Goal: Task Accomplishment & Management: Complete application form

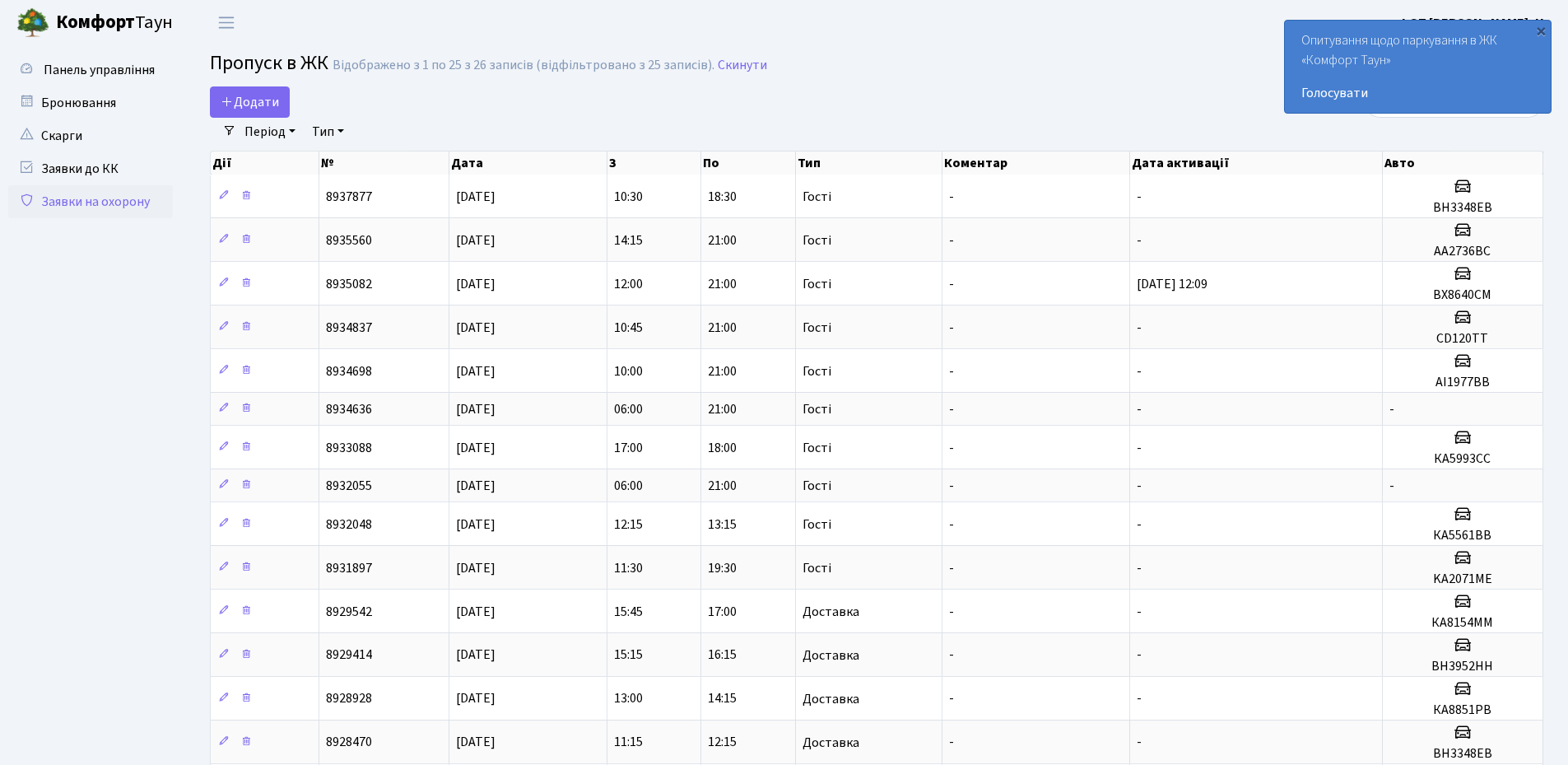
select select "25"
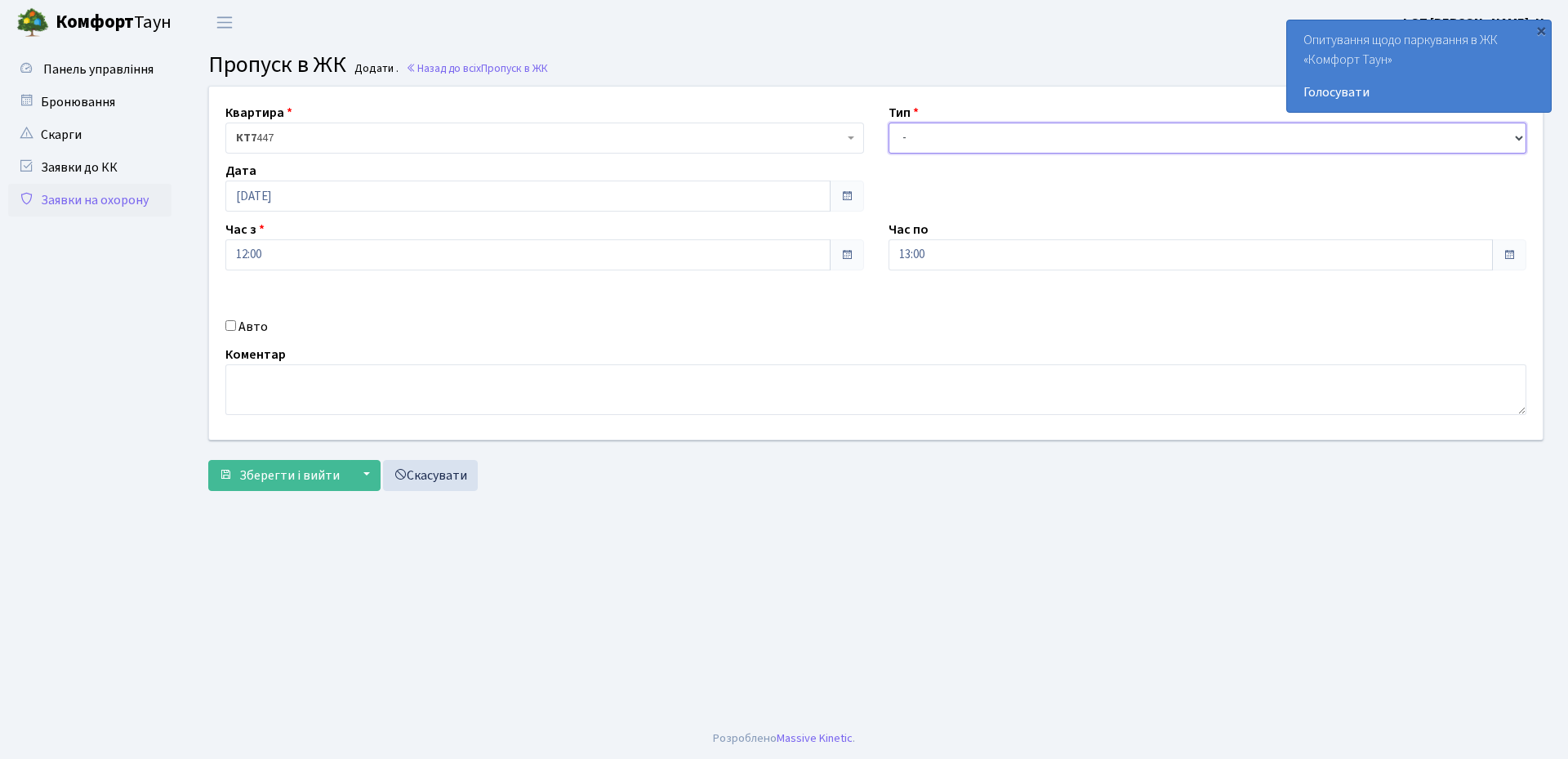
click at [940, 145] on select "- Доставка Таксі Гості Сервіс" at bounding box center [1207, 138] width 638 height 31
select select "3"
click at [888, 122] on select "- Доставка Таксі Гості Сервіс" at bounding box center [1207, 138] width 638 height 31
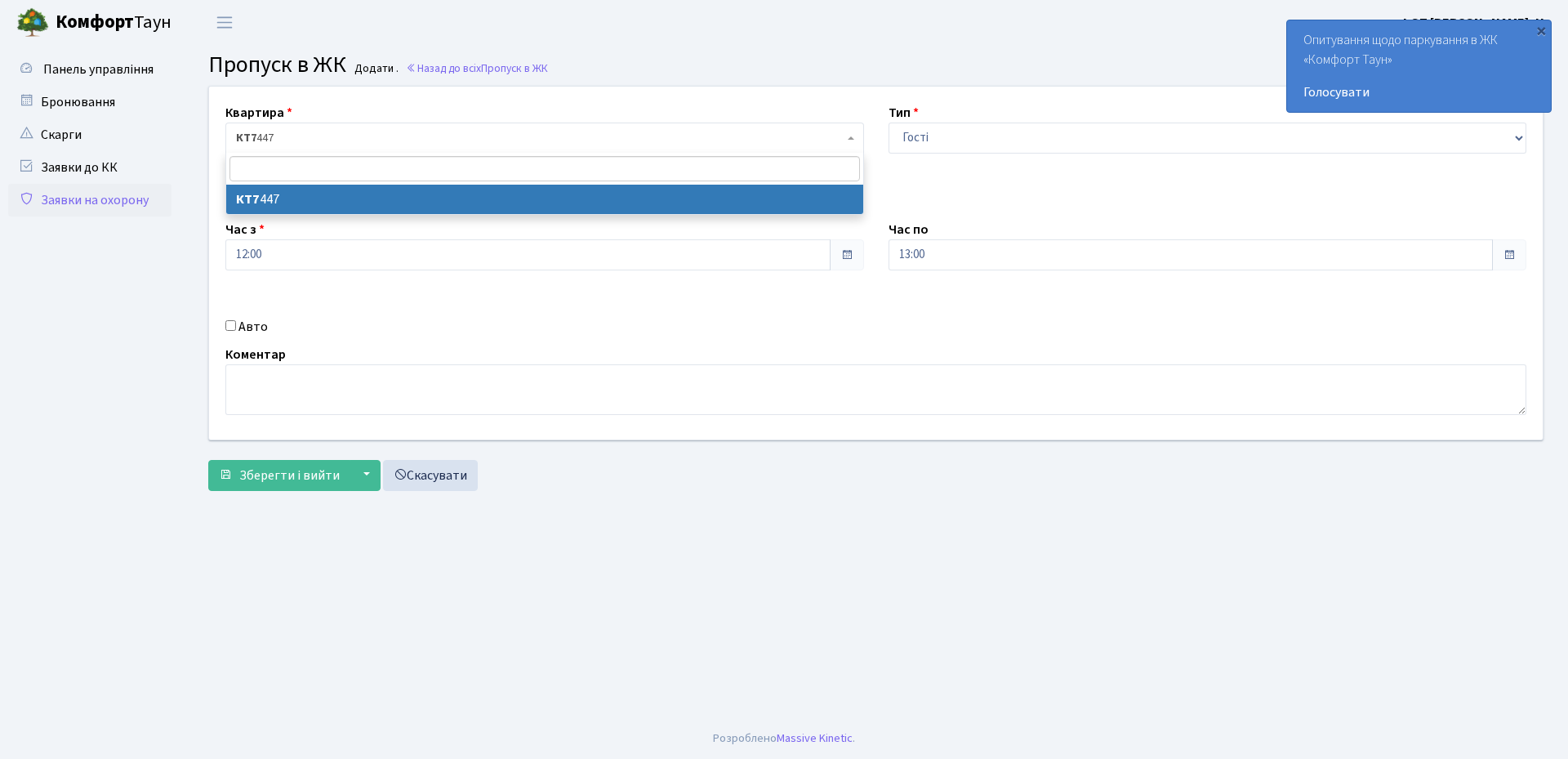
click at [360, 131] on span "КТ7 447" at bounding box center [540, 138] width 608 height 16
click at [614, 530] on main "Admin Пропуск в ЖК Додати Пропуск в ЖК Додати . Назад до всіх Пропуск в ЖК Квар…" at bounding box center [876, 381] width 1385 height 673
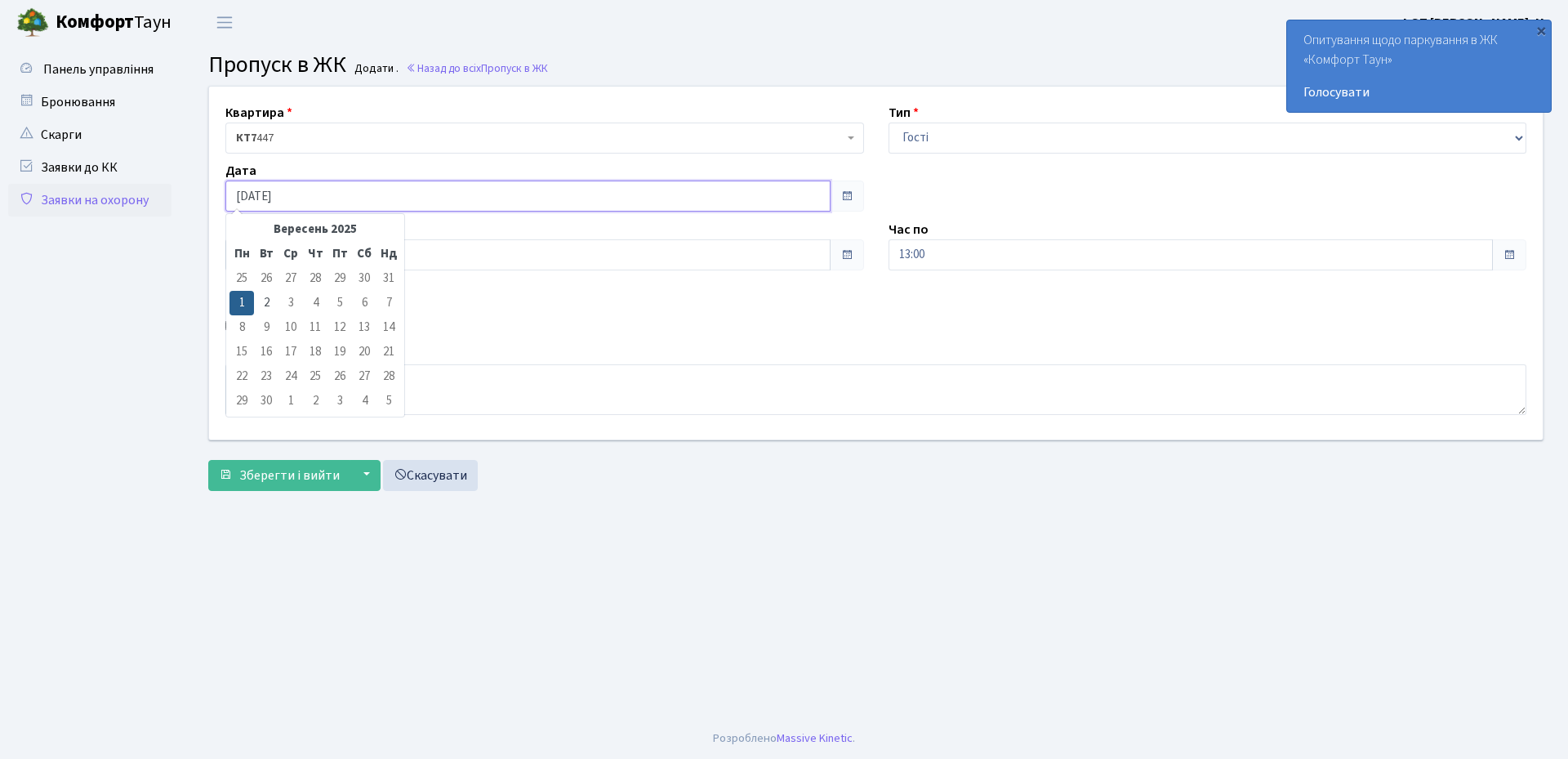
click at [361, 198] on input "[DATE]" at bounding box center [528, 196] width 605 height 31
click at [270, 299] on td "2" at bounding box center [265, 302] width 24 height 24
type input "02.09.2025"
click at [742, 247] on input "12:00" at bounding box center [528, 254] width 605 height 31
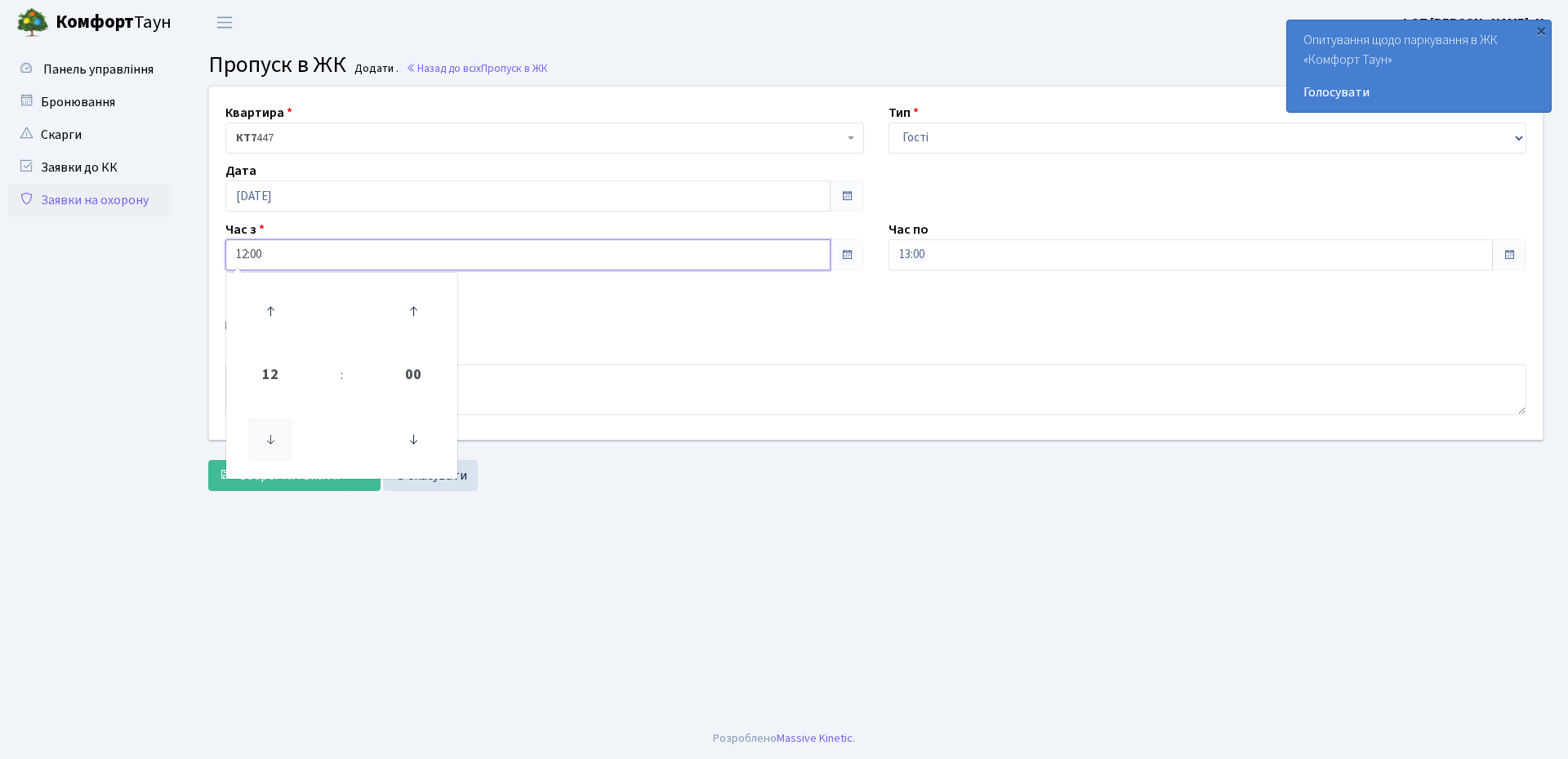
click at [288, 443] on icon at bounding box center [270, 439] width 44 height 44
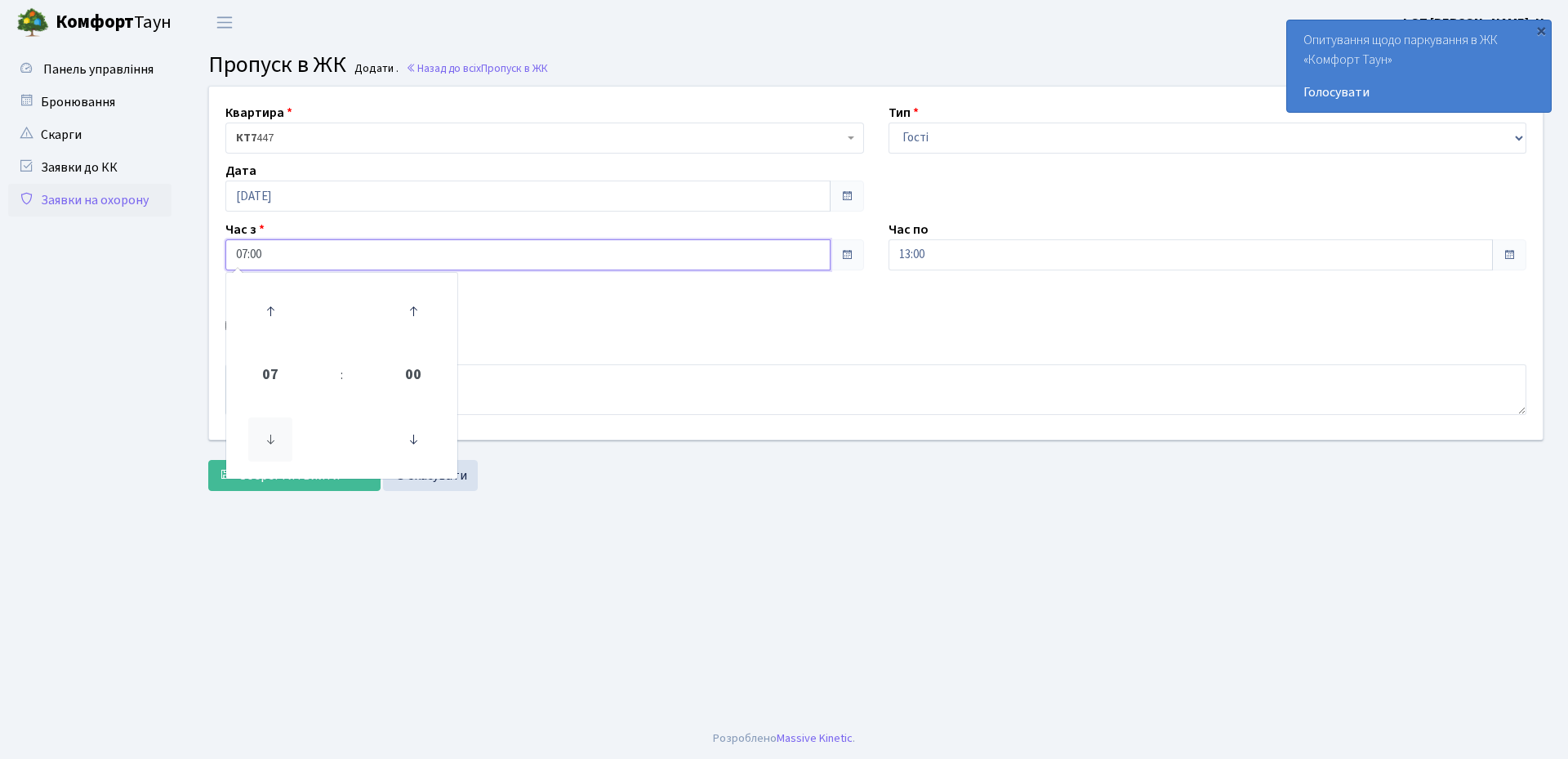
click at [288, 443] on icon at bounding box center [270, 439] width 44 height 44
type input "06:00"
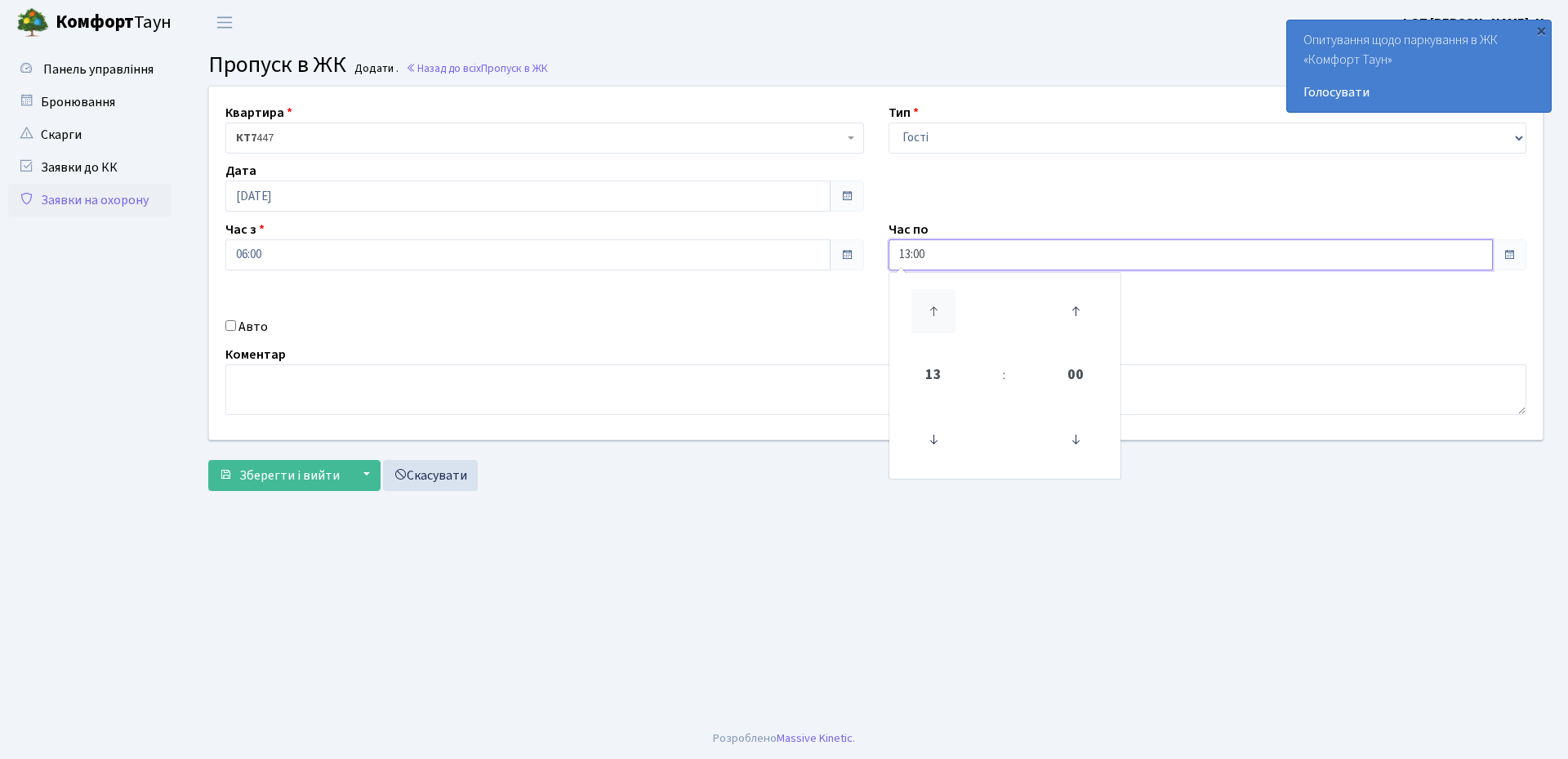
drag, startPoint x: 1048, startPoint y: 256, endPoint x: 953, endPoint y: 330, distance: 120.4
click at [1048, 256] on input "13:00" at bounding box center [1190, 254] width 605 height 31
click at [938, 311] on icon at bounding box center [933, 311] width 44 height 44
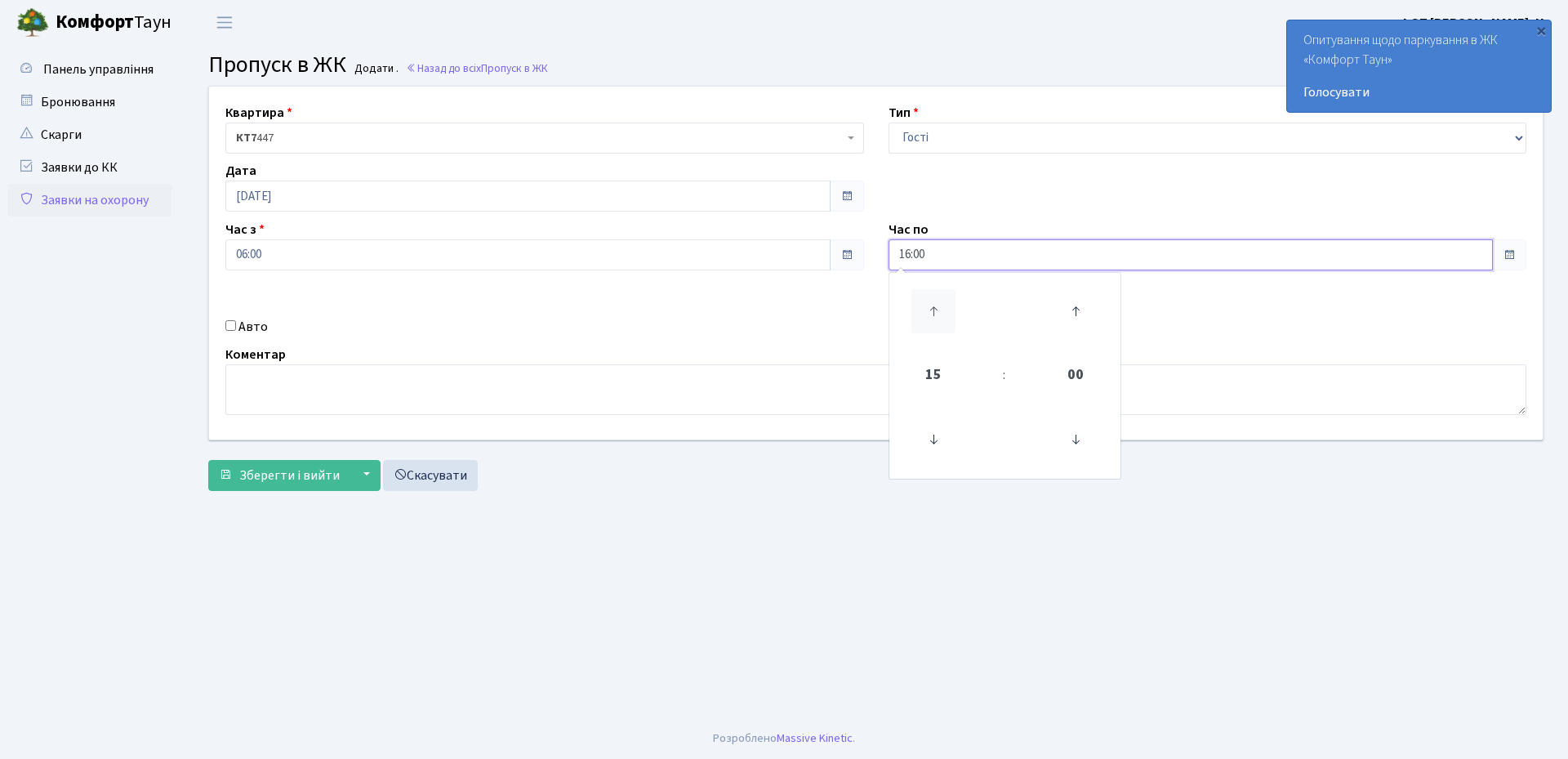
click at [938, 311] on icon at bounding box center [933, 311] width 44 height 44
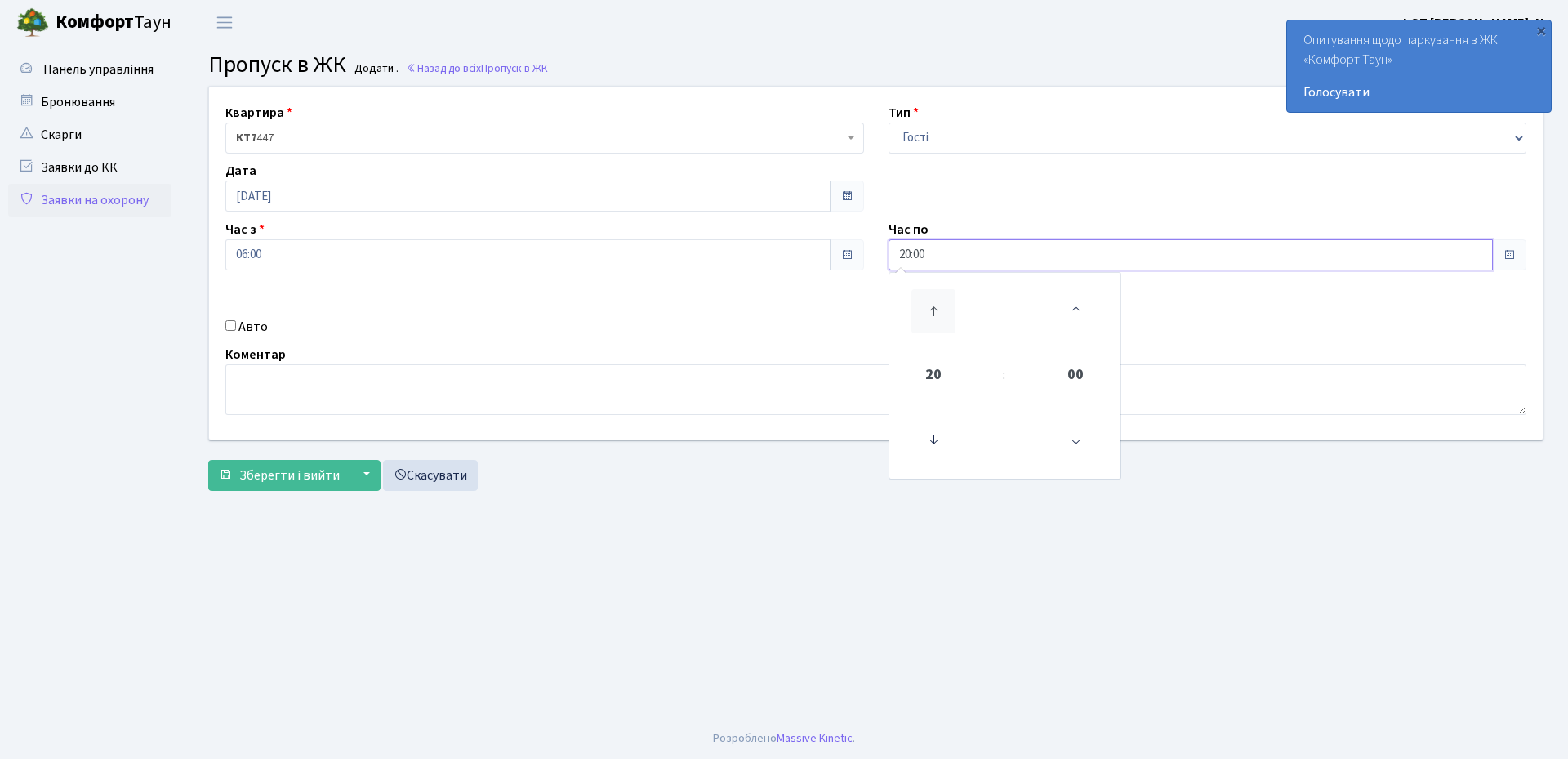
type input "21:00"
click at [289, 477] on span "Зберегти і вийти" at bounding box center [290, 476] width 101 height 18
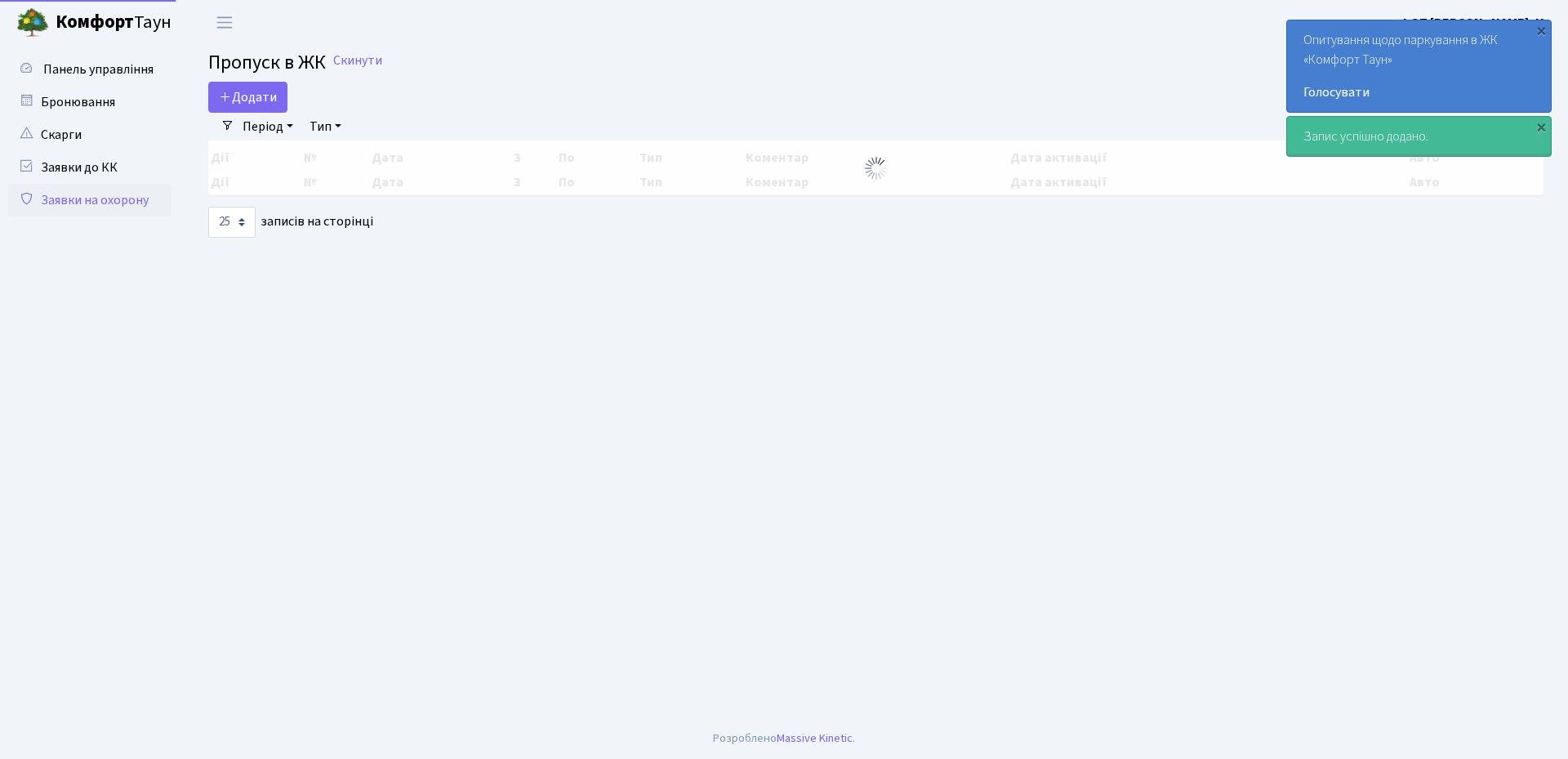
select select "25"
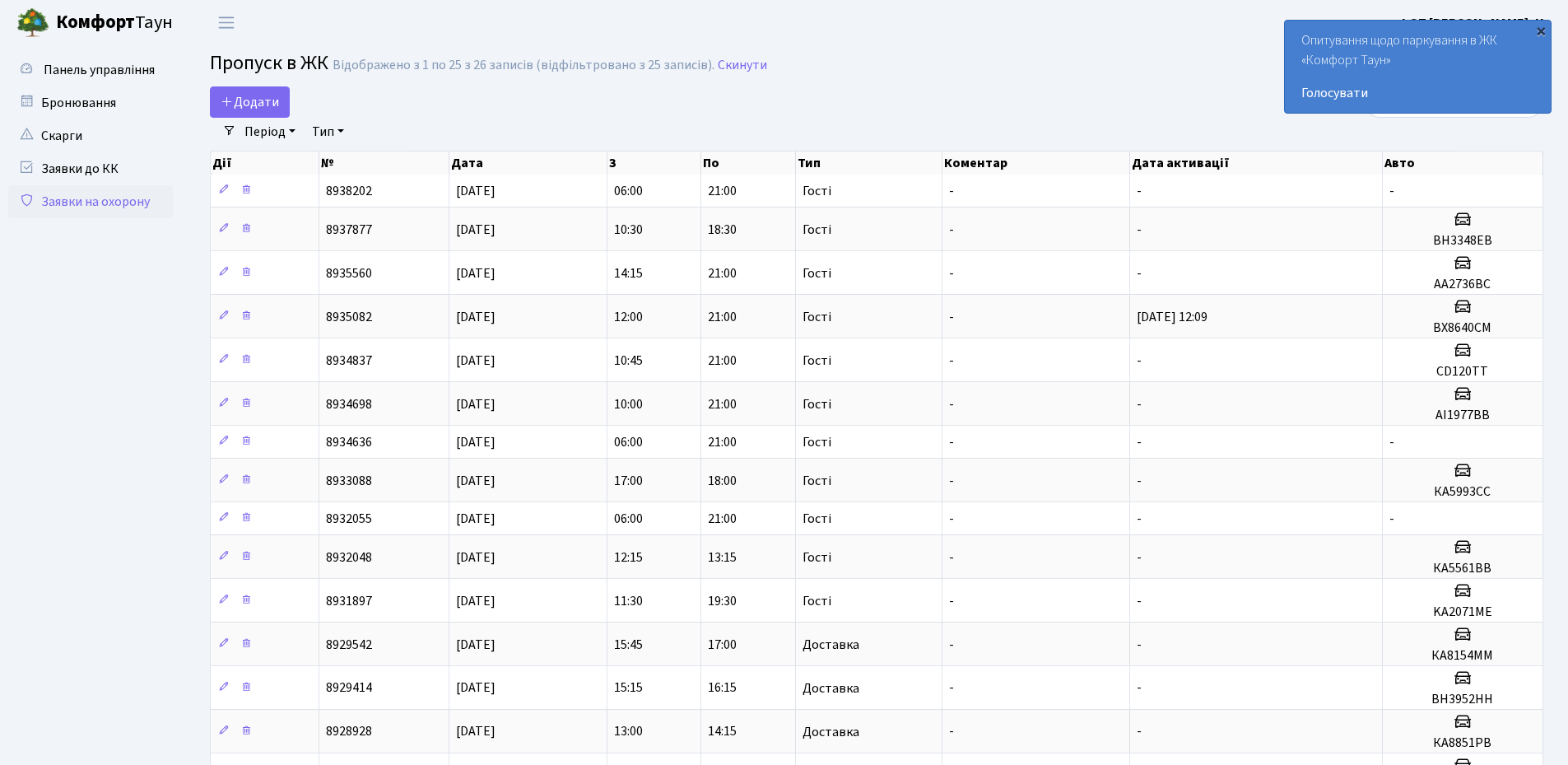
click at [1539, 34] on div "×" at bounding box center [1541, 31] width 16 height 16
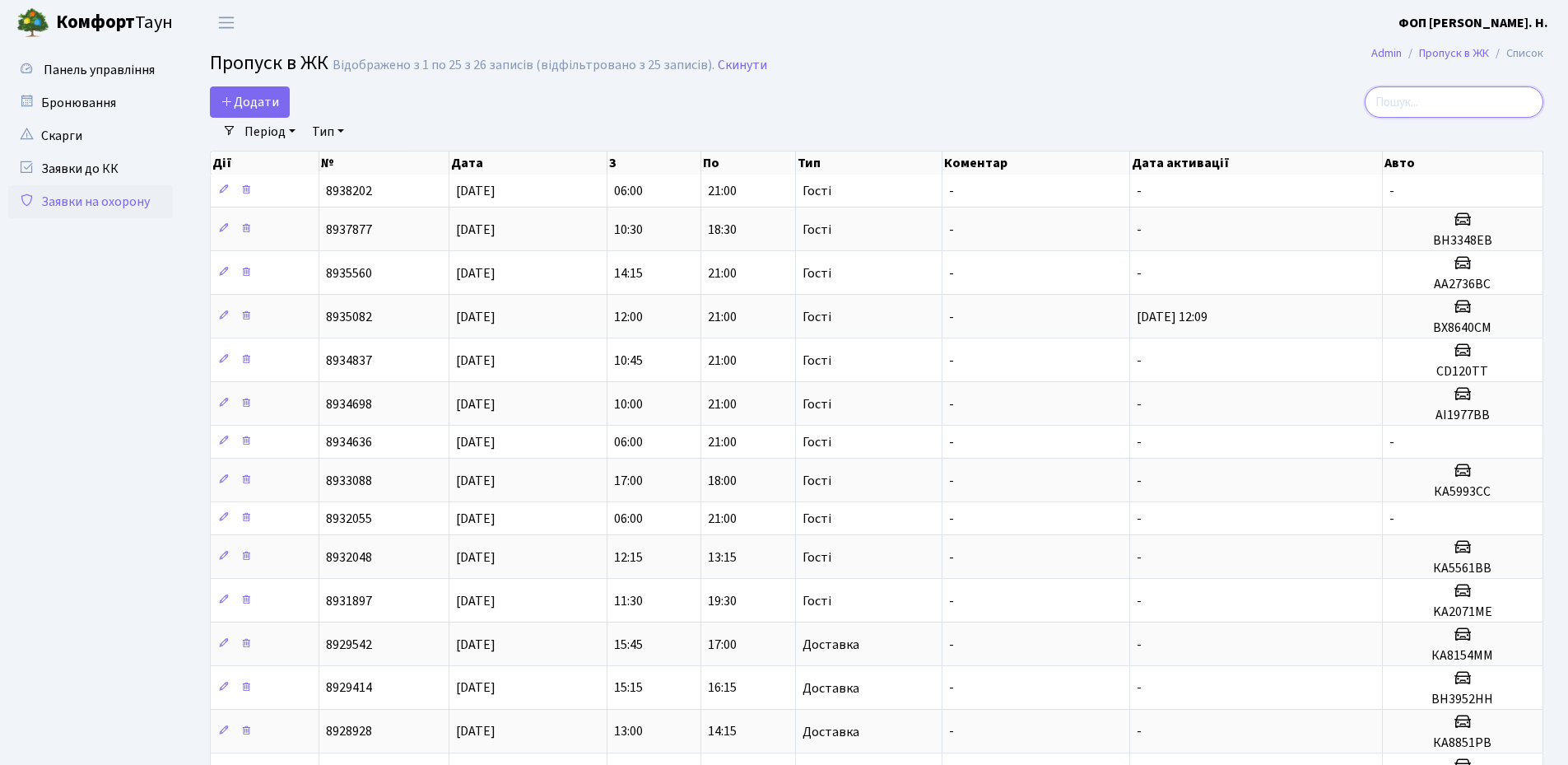
click at [1434, 103] on input "search" at bounding box center [1454, 102] width 179 height 32
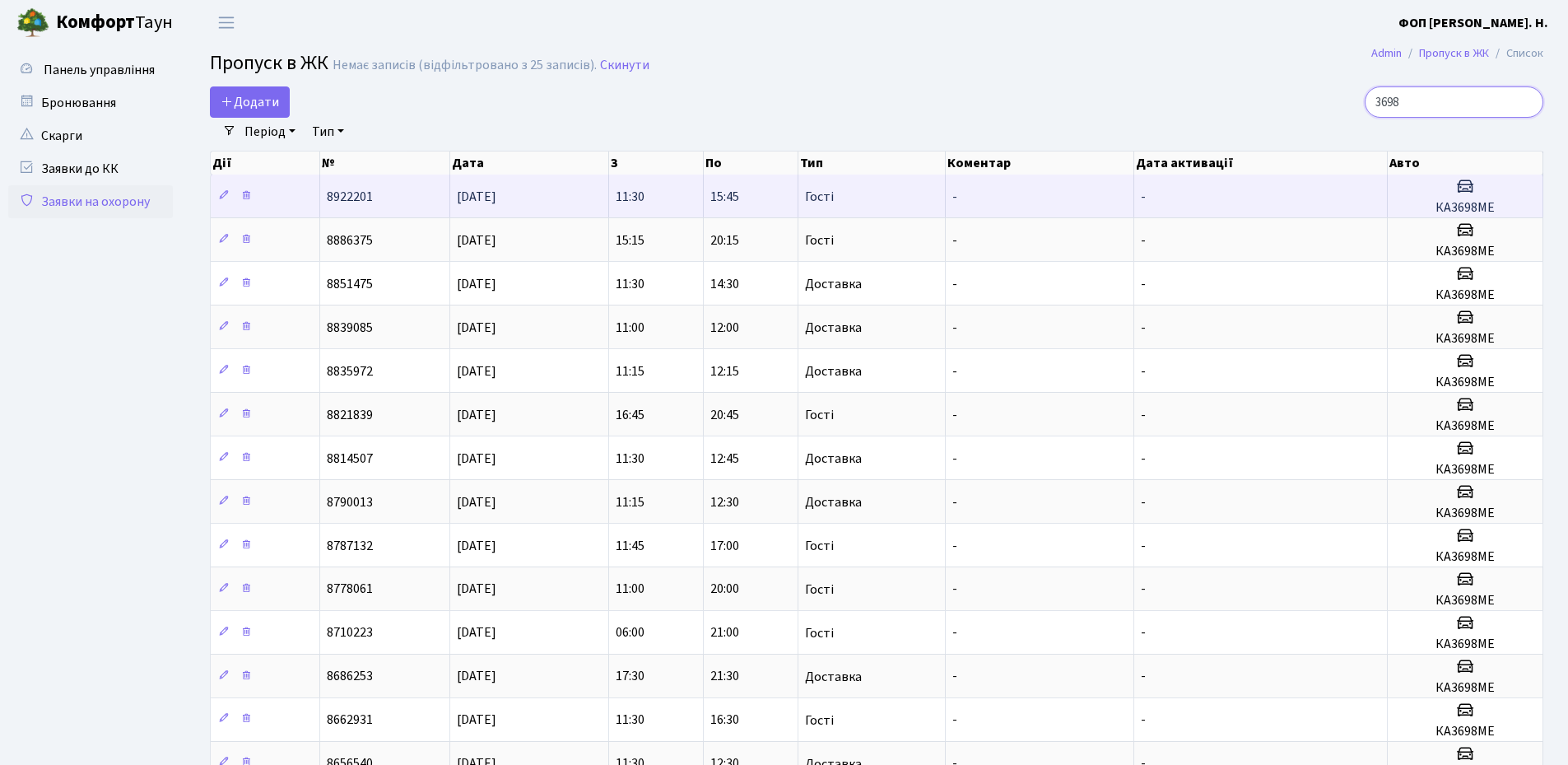
type input "3698"
drag, startPoint x: 1502, startPoint y: 208, endPoint x: 1435, endPoint y: 209, distance: 67.0
click at [1435, 209] on h5 "КА3698МЕ" at bounding box center [1466, 208] width 141 height 15
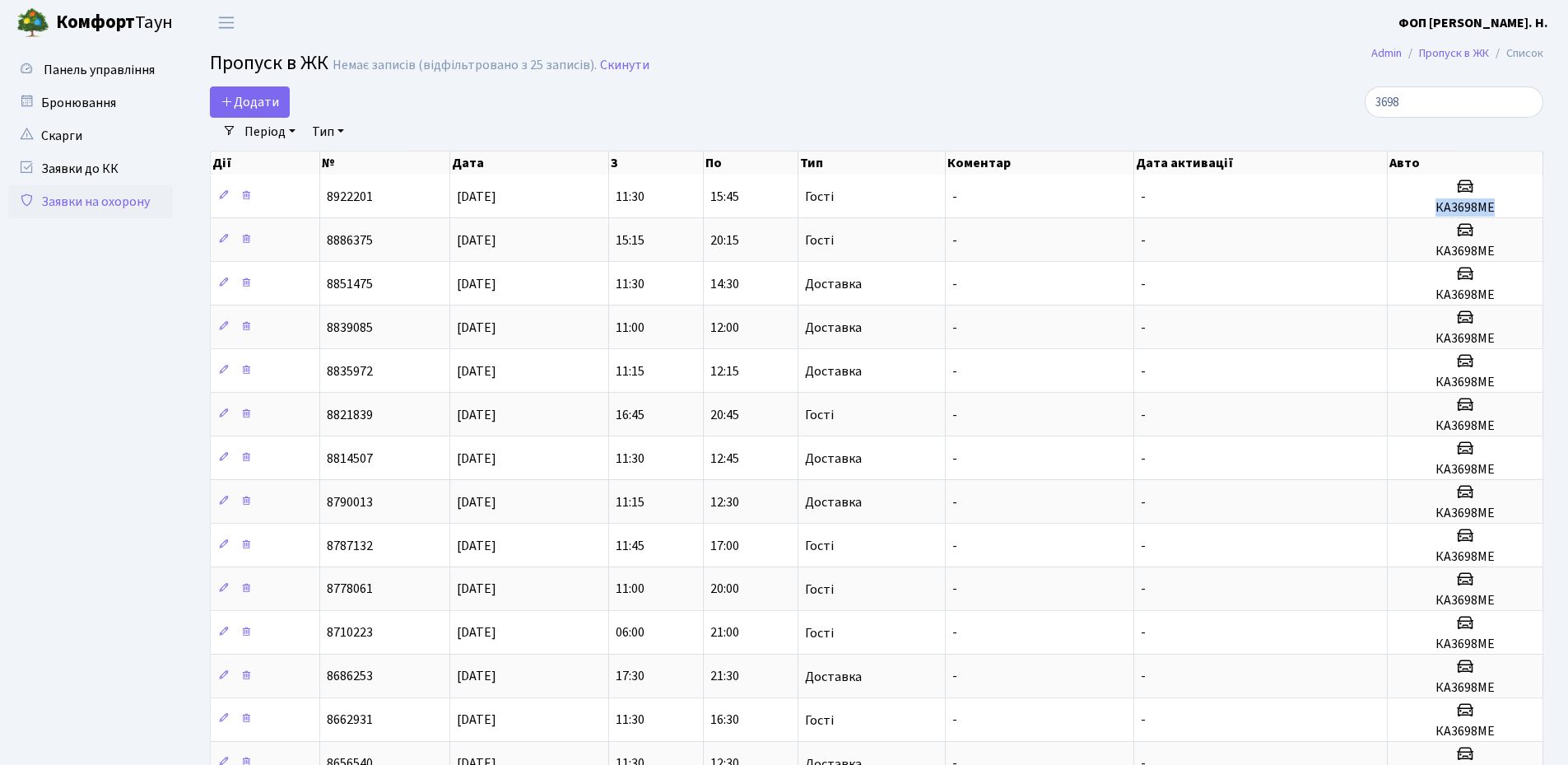
copy h5 "КА3698МЕ"
click at [286, 110] on link "Додати" at bounding box center [250, 102] width 80 height 32
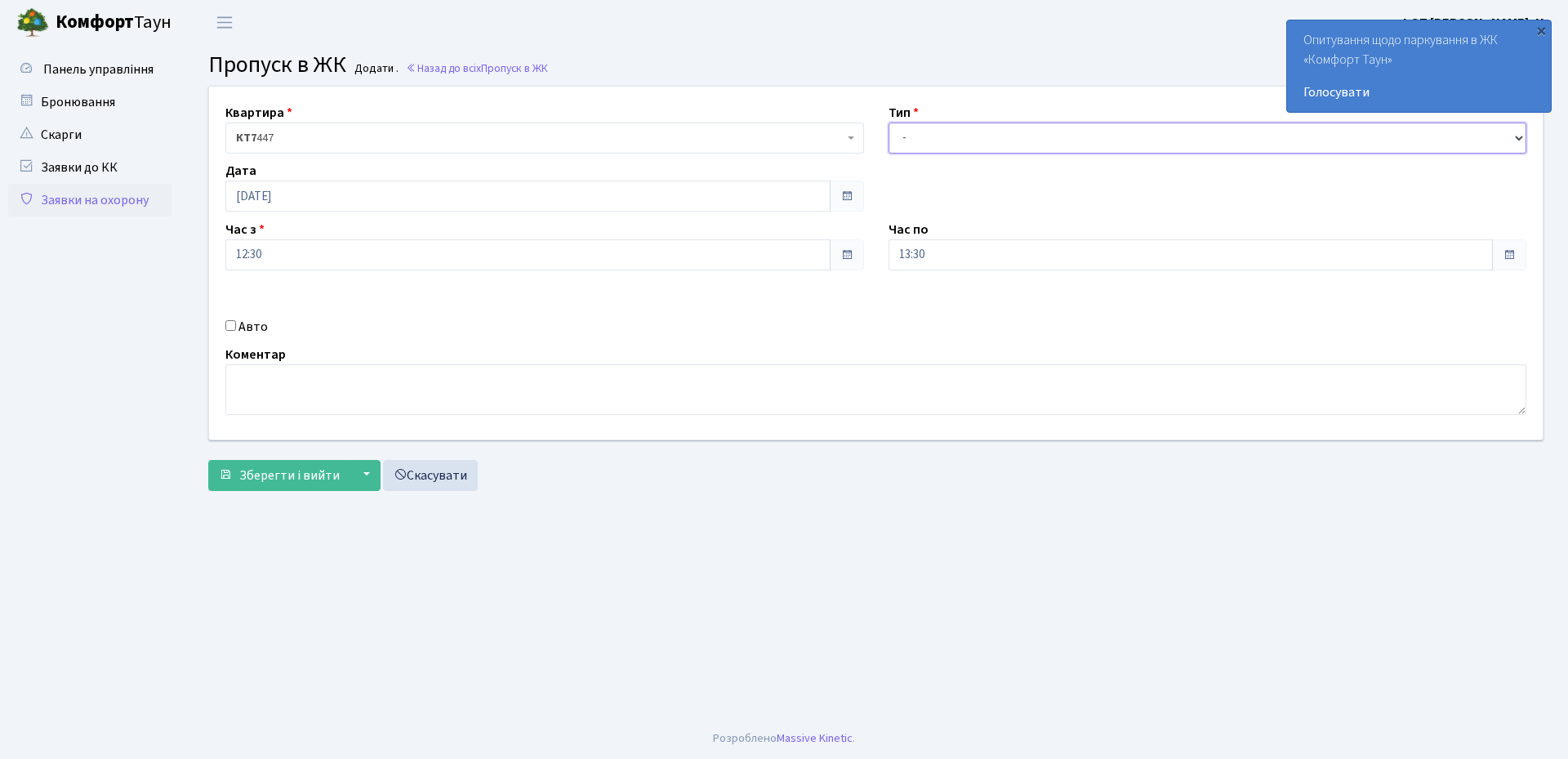
drag, startPoint x: 950, startPoint y: 124, endPoint x: 940, endPoint y: 149, distance: 26.9
click at [950, 124] on select "- Доставка Таксі Гості Сервіс" at bounding box center [1207, 138] width 638 height 31
select select "3"
click at [888, 122] on select "- Доставка Таксі Гості Сервіс" at bounding box center [1207, 138] width 638 height 31
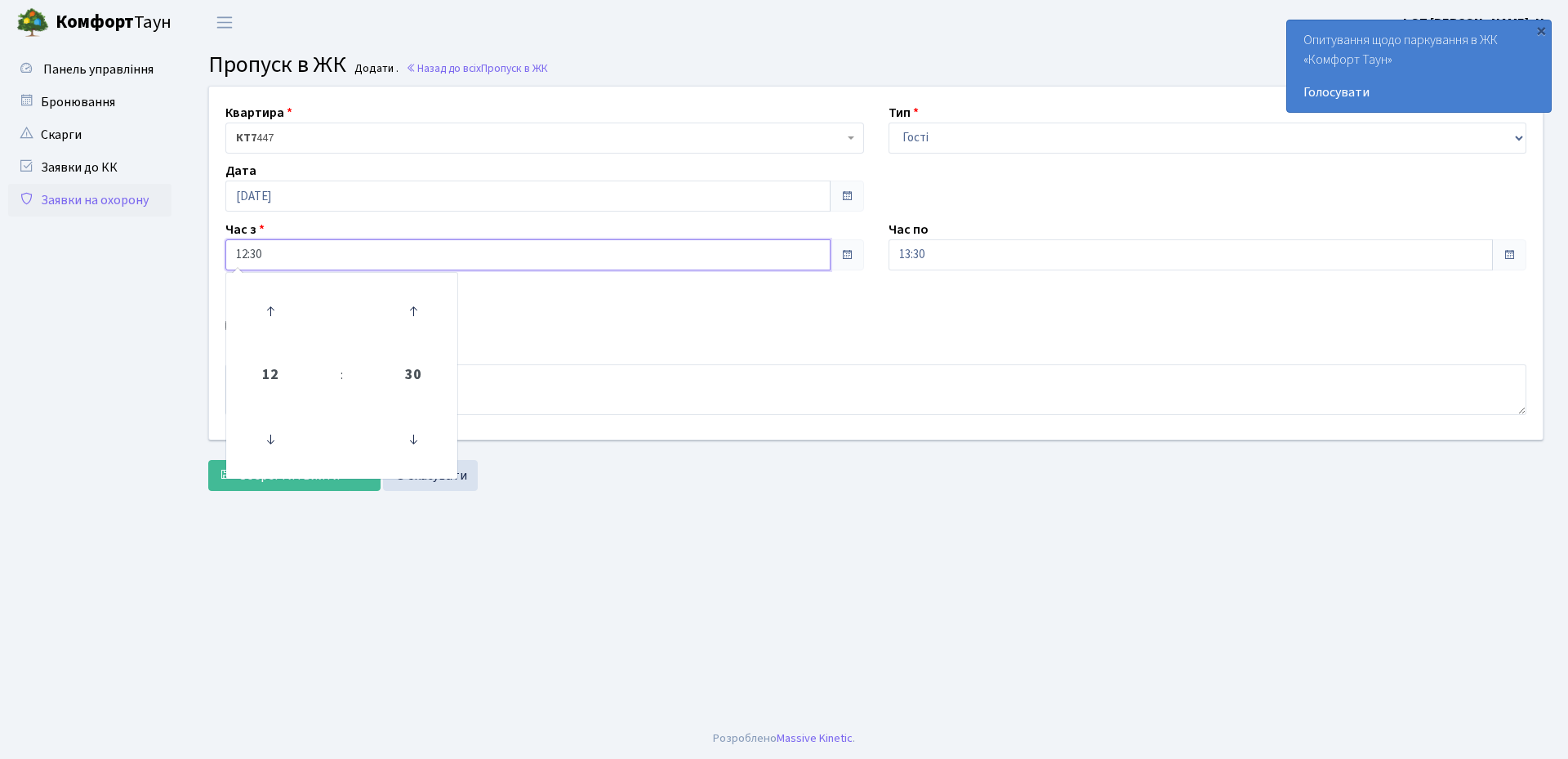
click at [422, 261] on input "12:30" at bounding box center [528, 254] width 605 height 31
drag, startPoint x: 975, startPoint y: 254, endPoint x: 958, endPoint y: 264, distance: 19.7
click at [975, 255] on input "13:30" at bounding box center [1190, 254] width 605 height 31
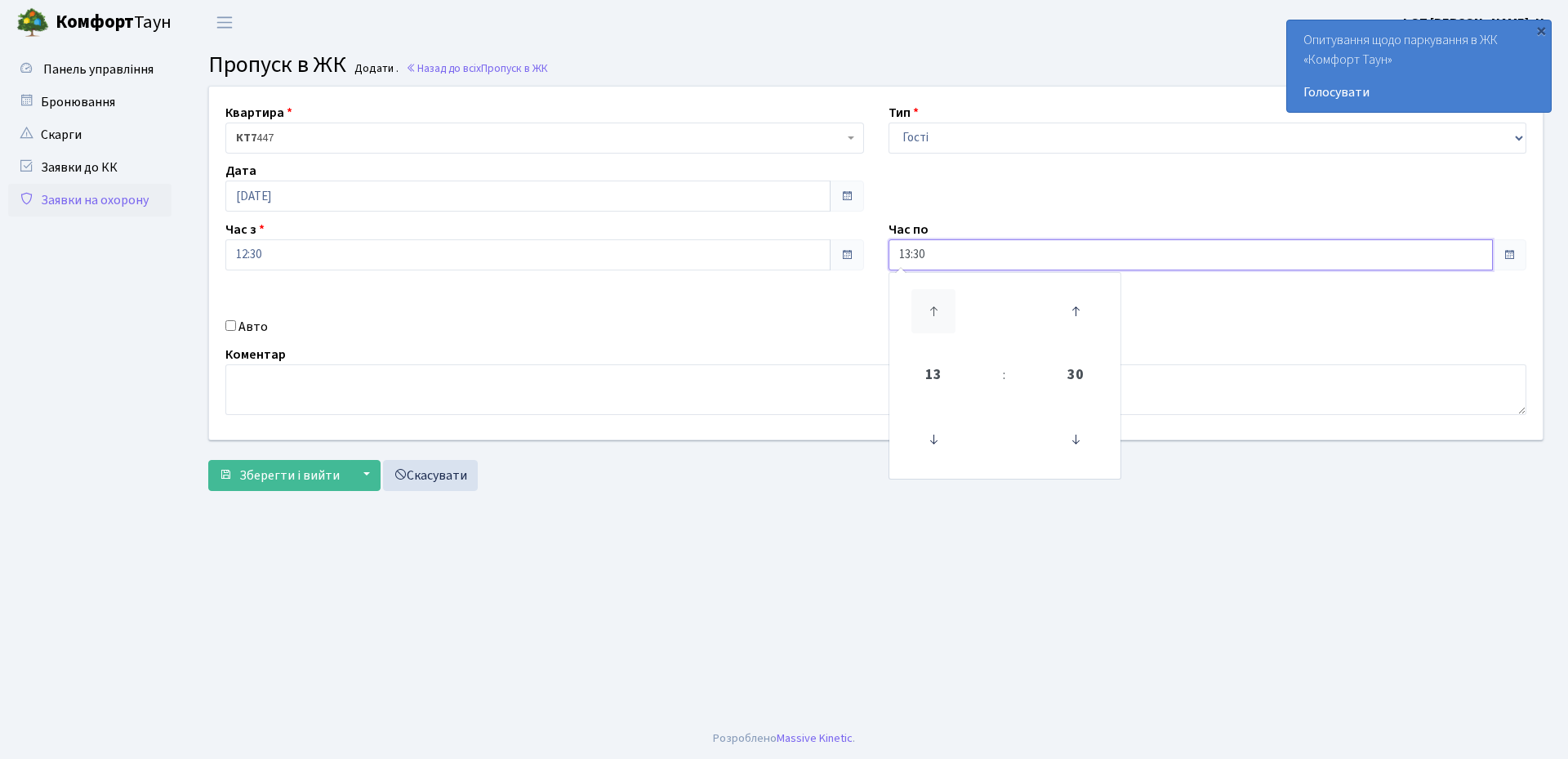
click at [941, 304] on icon at bounding box center [933, 311] width 44 height 44
type input "16:30"
drag, startPoint x: 248, startPoint y: 326, endPoint x: 361, endPoint y: 328, distance: 113.0
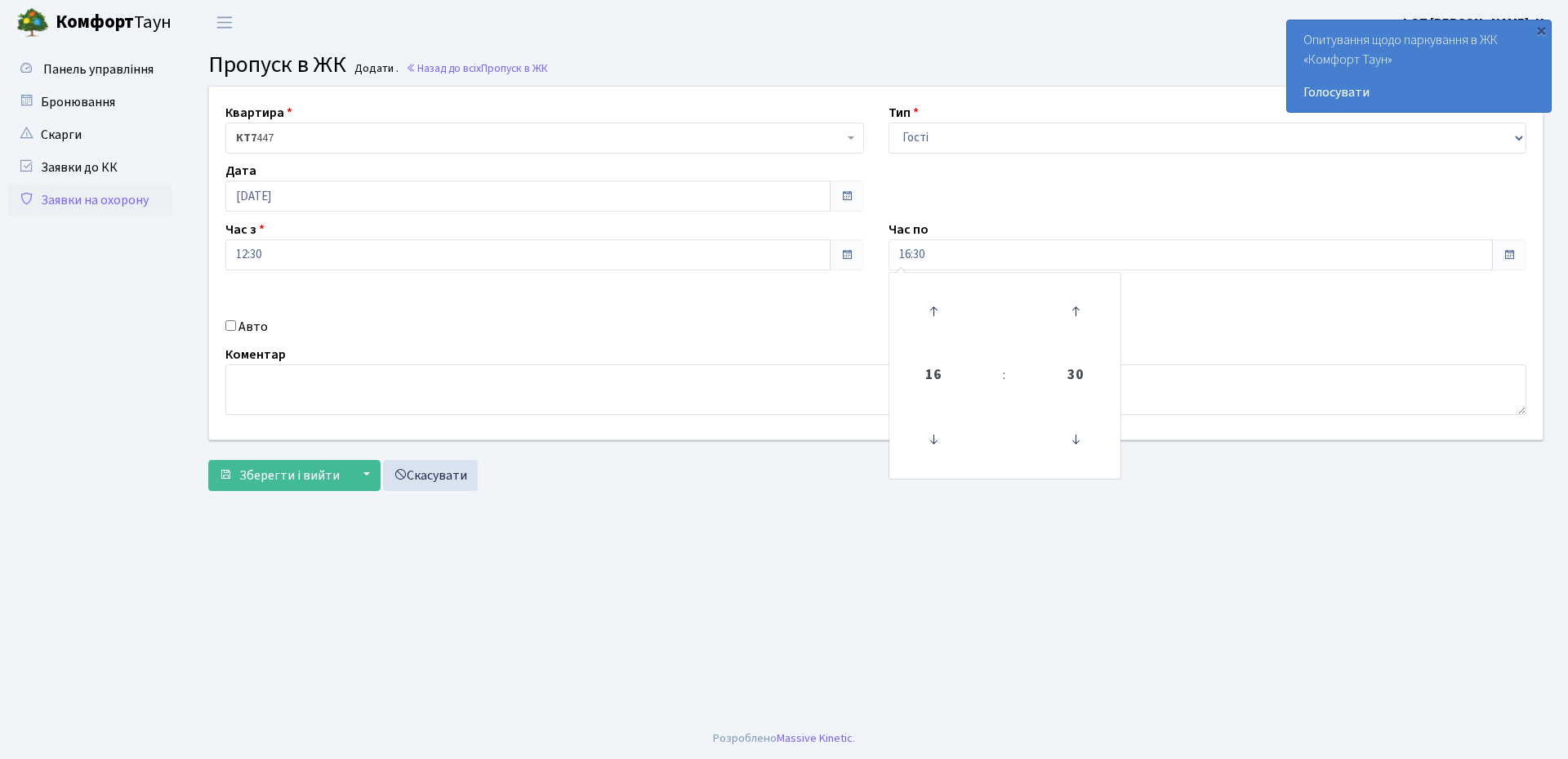
click at [249, 328] on label "Авто" at bounding box center [253, 326] width 30 height 20
click at [243, 328] on label "Авто" at bounding box center [253, 326] width 30 height 20
click at [236, 328] on input "Авто" at bounding box center [231, 326] width 11 height 11
checkbox input "true"
paste input "КА3698МЕ"
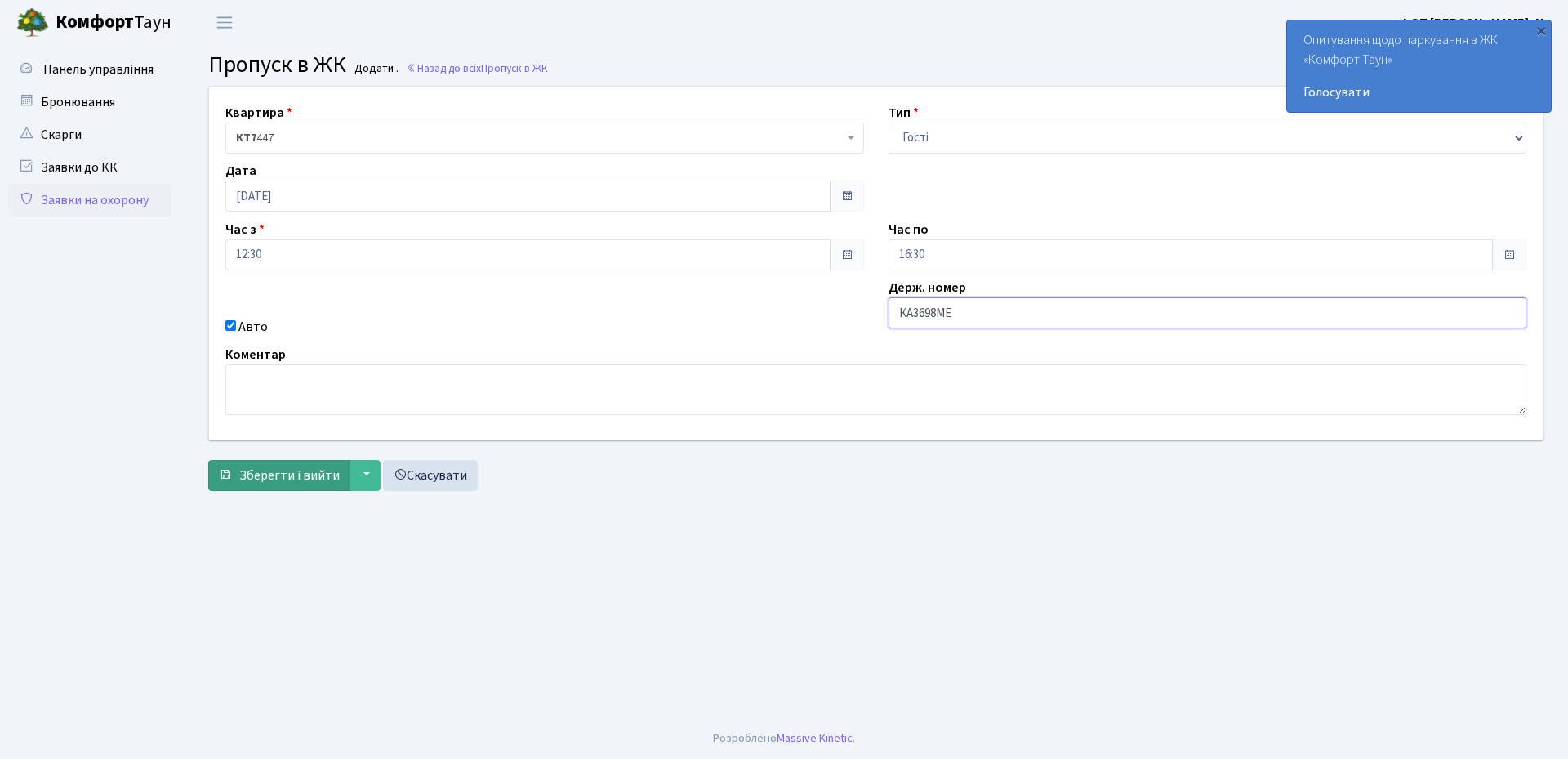
type input "КА3698МЕ"
click at [294, 469] on span "Зберегти і вийти" at bounding box center [290, 476] width 101 height 18
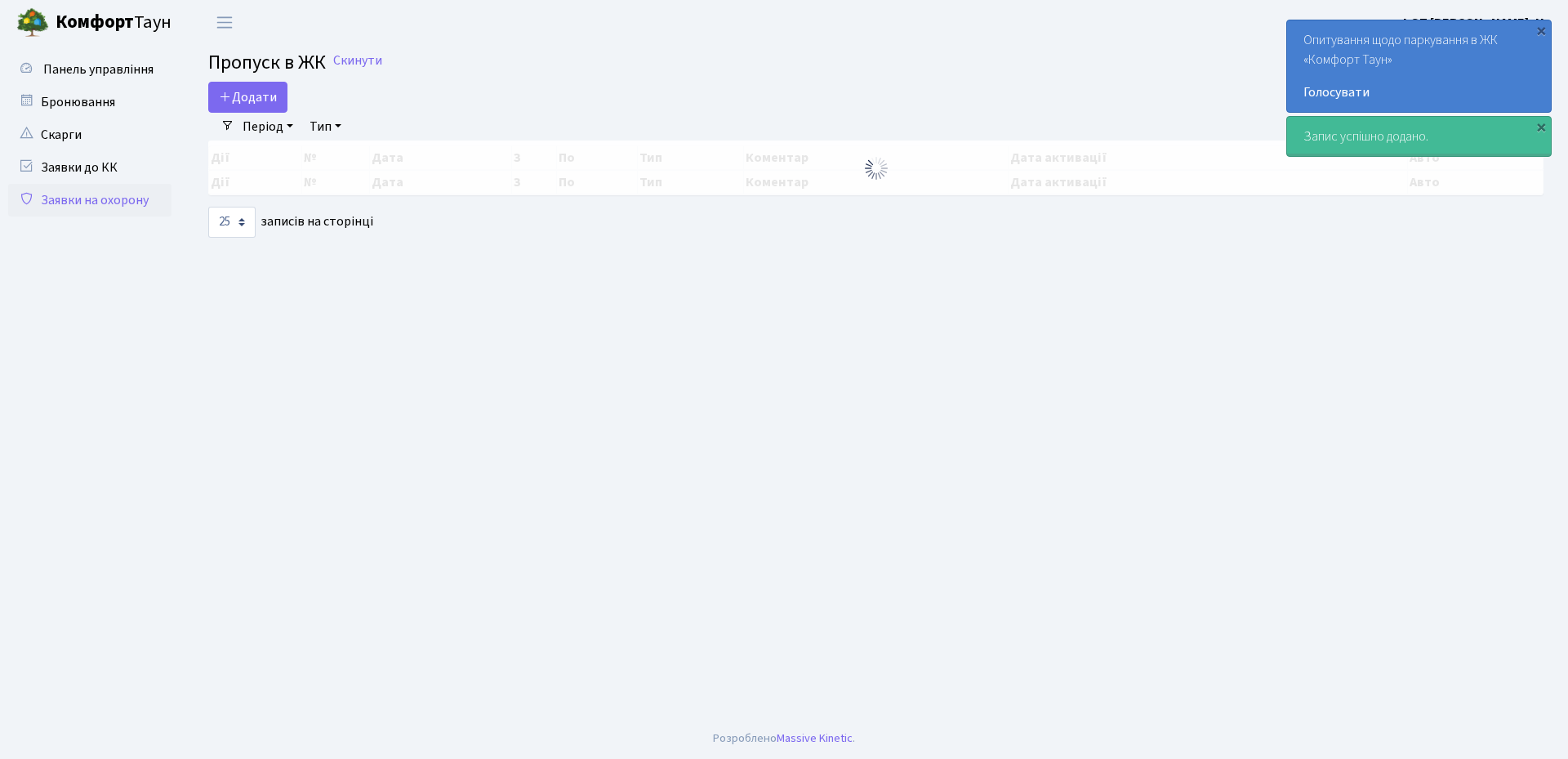
select select "25"
